Goal: Information Seeking & Learning: Learn about a topic

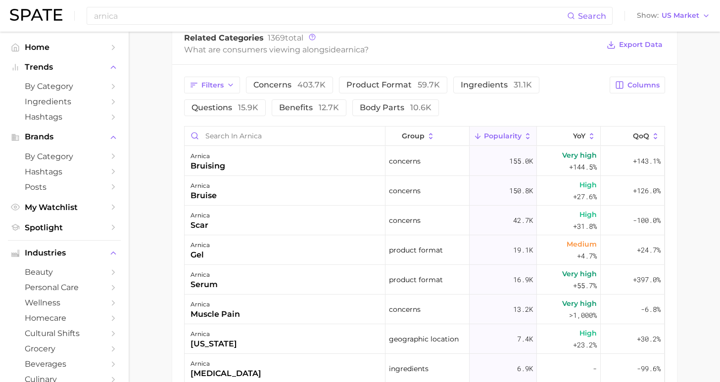
scroll to position [131, 0]
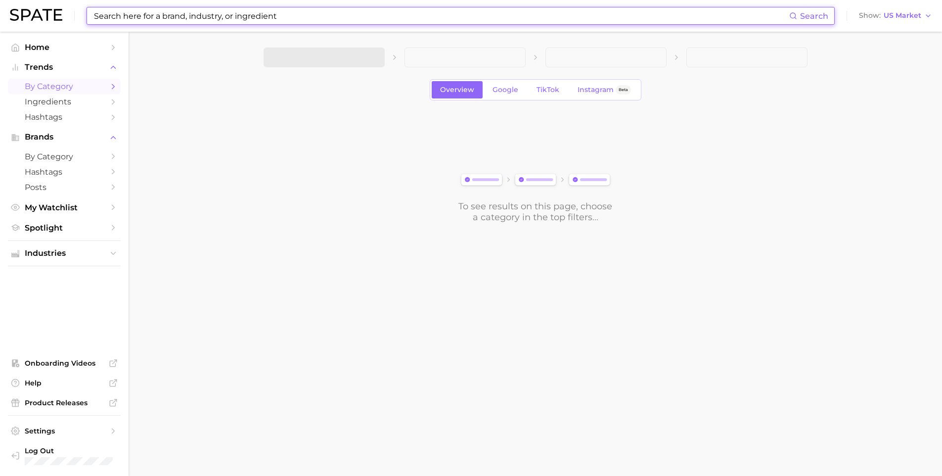
click at [332, 15] on input at bounding box center [441, 15] width 697 height 17
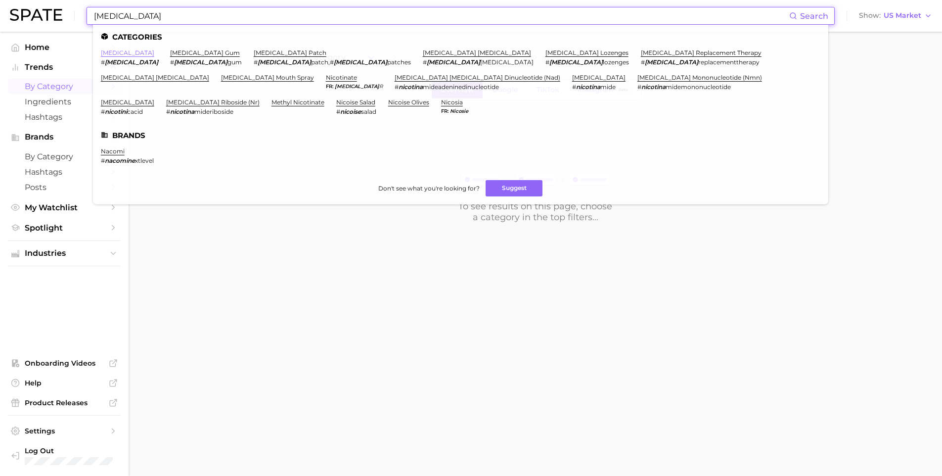
type input "[MEDICAL_DATA]"
click at [117, 52] on link "[MEDICAL_DATA]" at bounding box center [127, 52] width 53 height 7
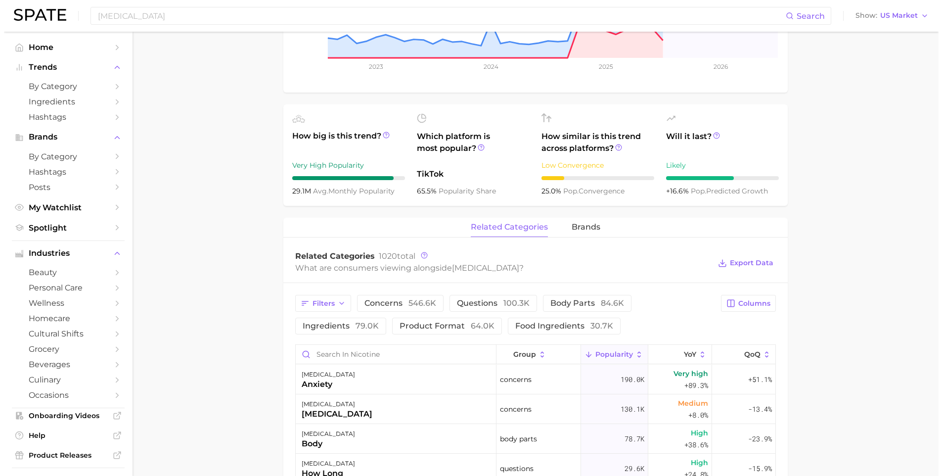
scroll to position [276, 0]
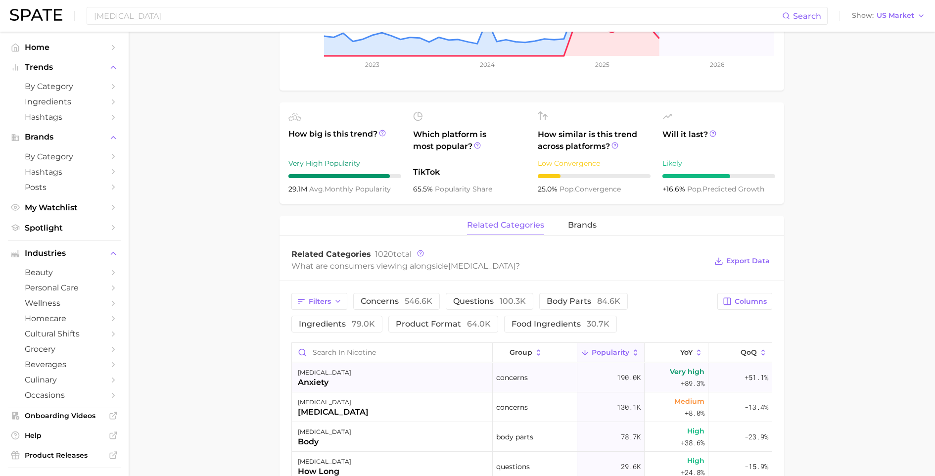
click at [393, 364] on div "[MEDICAL_DATA] anxiety" at bounding box center [392, 378] width 201 height 30
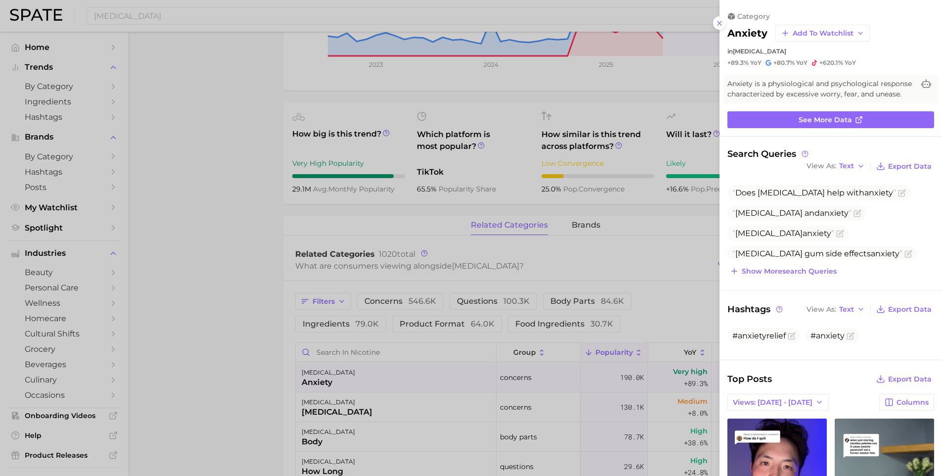
scroll to position [0, 0]
click at [406, 350] on div at bounding box center [471, 238] width 942 height 476
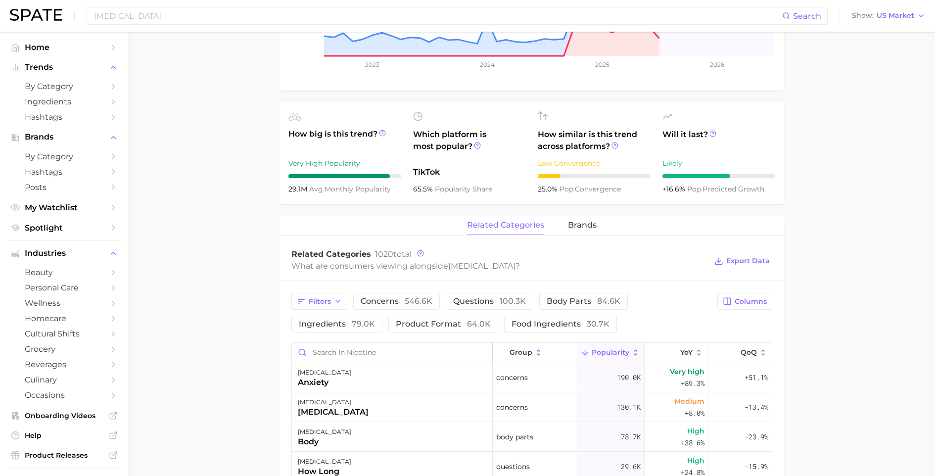
click at [398, 349] on input "Search in nicotine" at bounding box center [392, 352] width 200 height 19
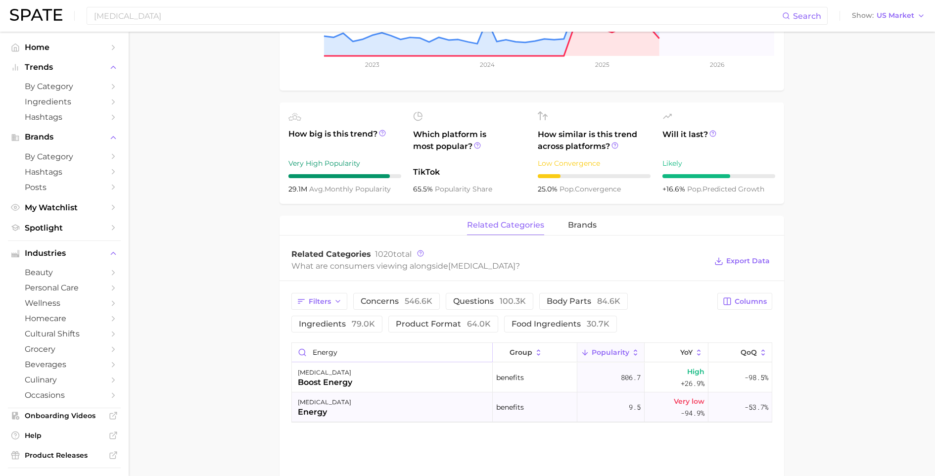
type input "energy"
click at [362, 407] on div "[MEDICAL_DATA] energy" at bounding box center [392, 407] width 201 height 30
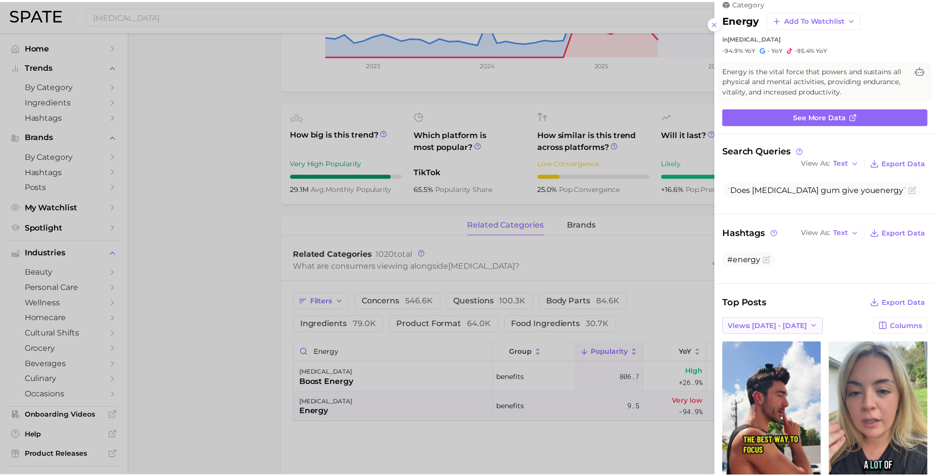
scroll to position [54, 0]
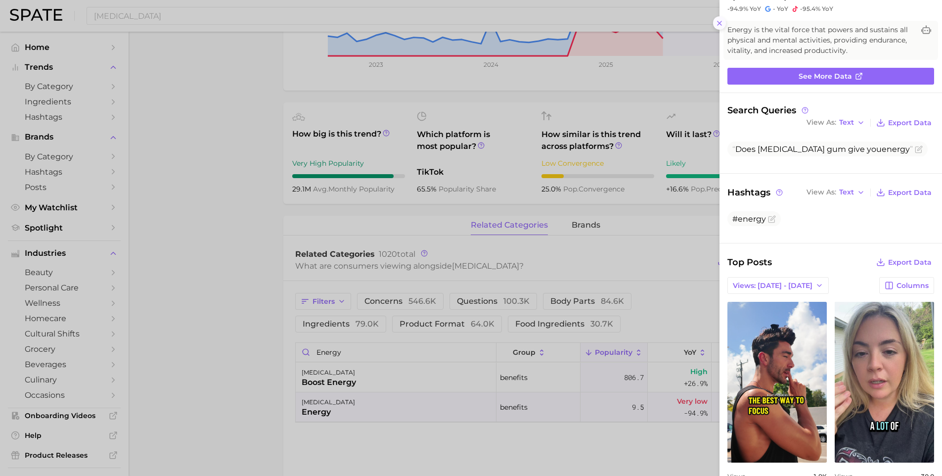
click at [719, 21] on line at bounding box center [720, 23] width 4 height 4
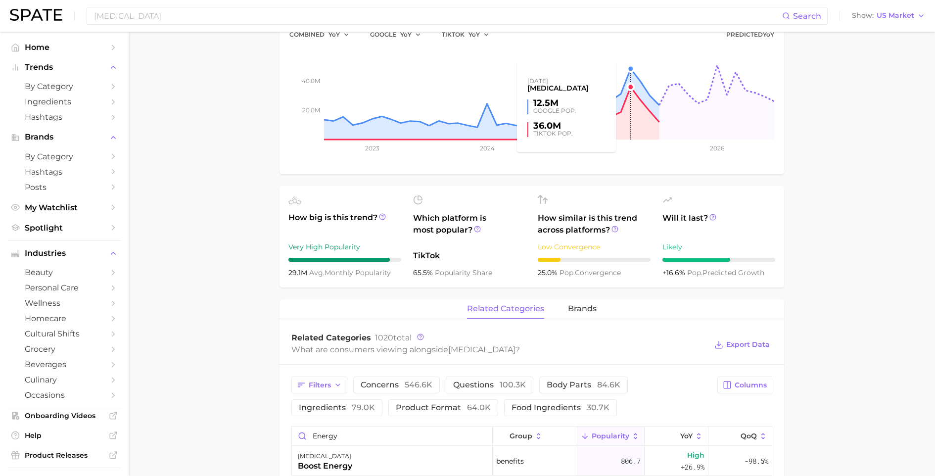
scroll to position [0, 0]
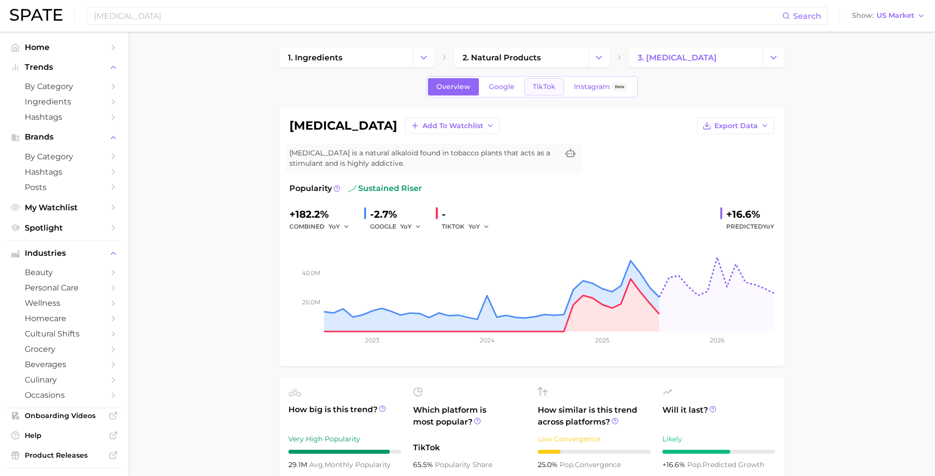
click at [545, 84] on span "TikTok" at bounding box center [544, 87] width 23 height 8
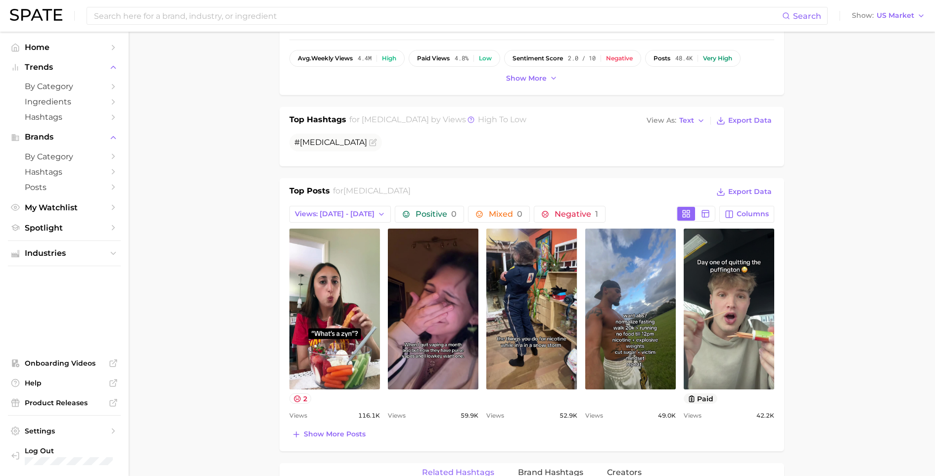
scroll to position [524, 0]
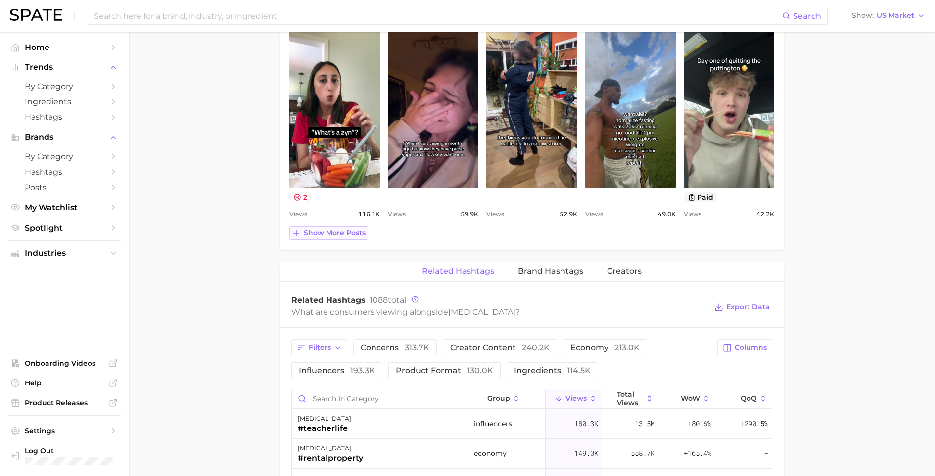
click at [326, 231] on span "Show more posts" at bounding box center [335, 233] width 62 height 8
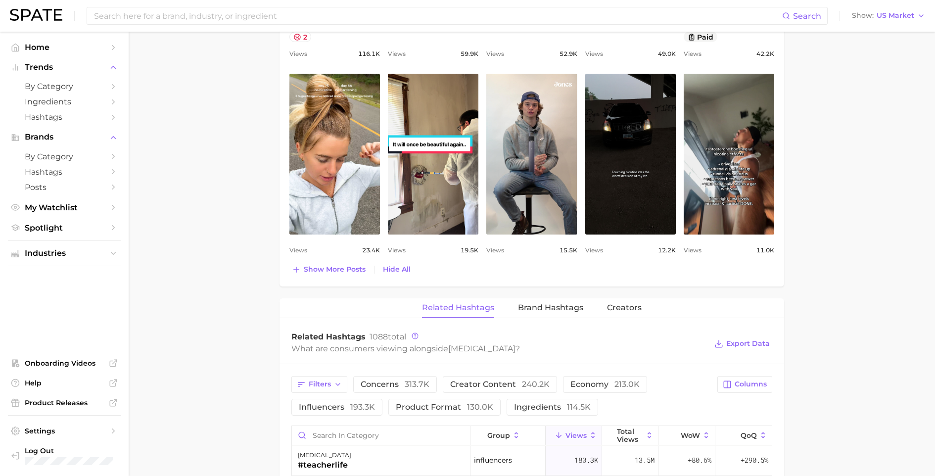
scroll to position [346, 0]
